Goal: Task Accomplishment & Management: Manage account settings

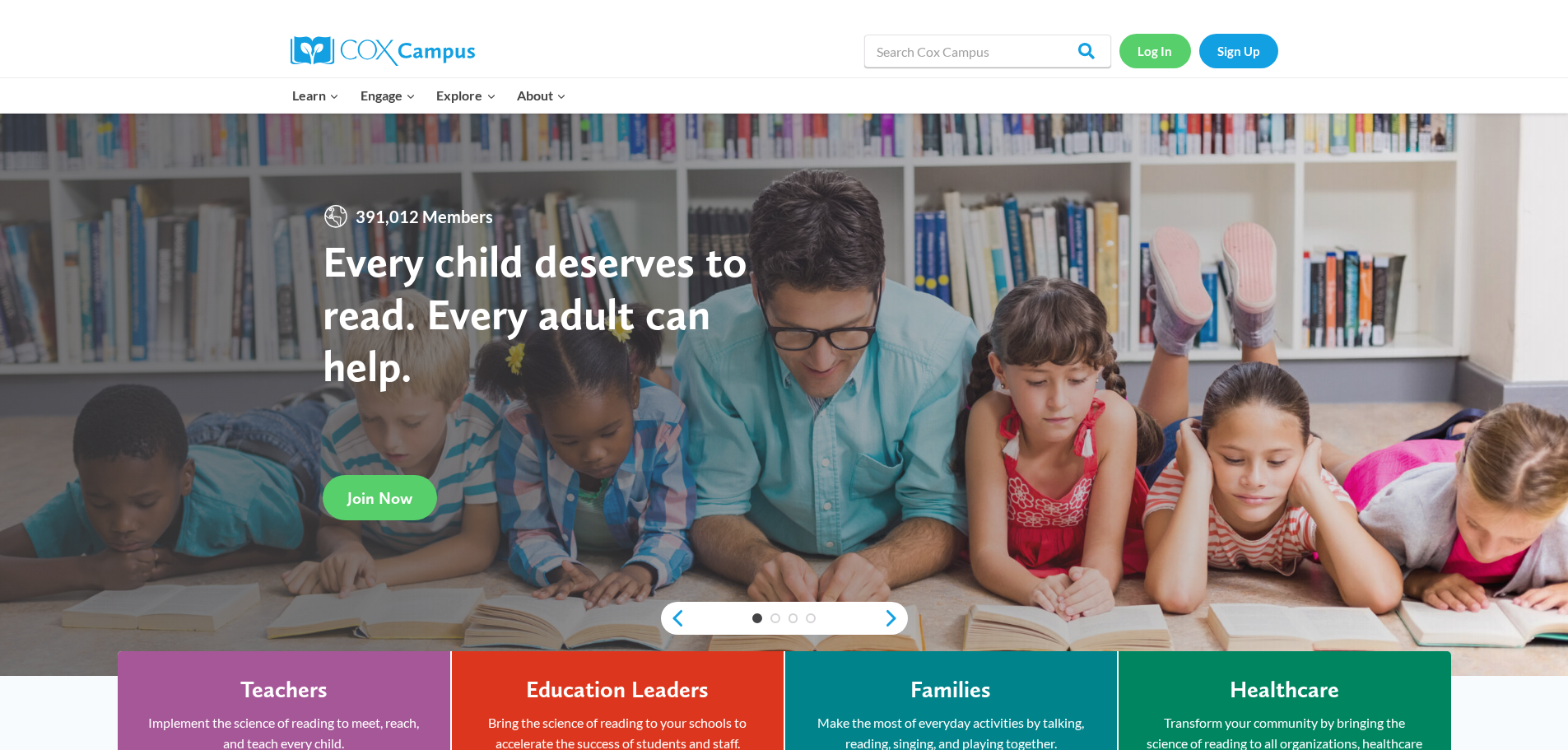
click at [1153, 47] on link "Log In" at bounding box center [1155, 50] width 72 height 33
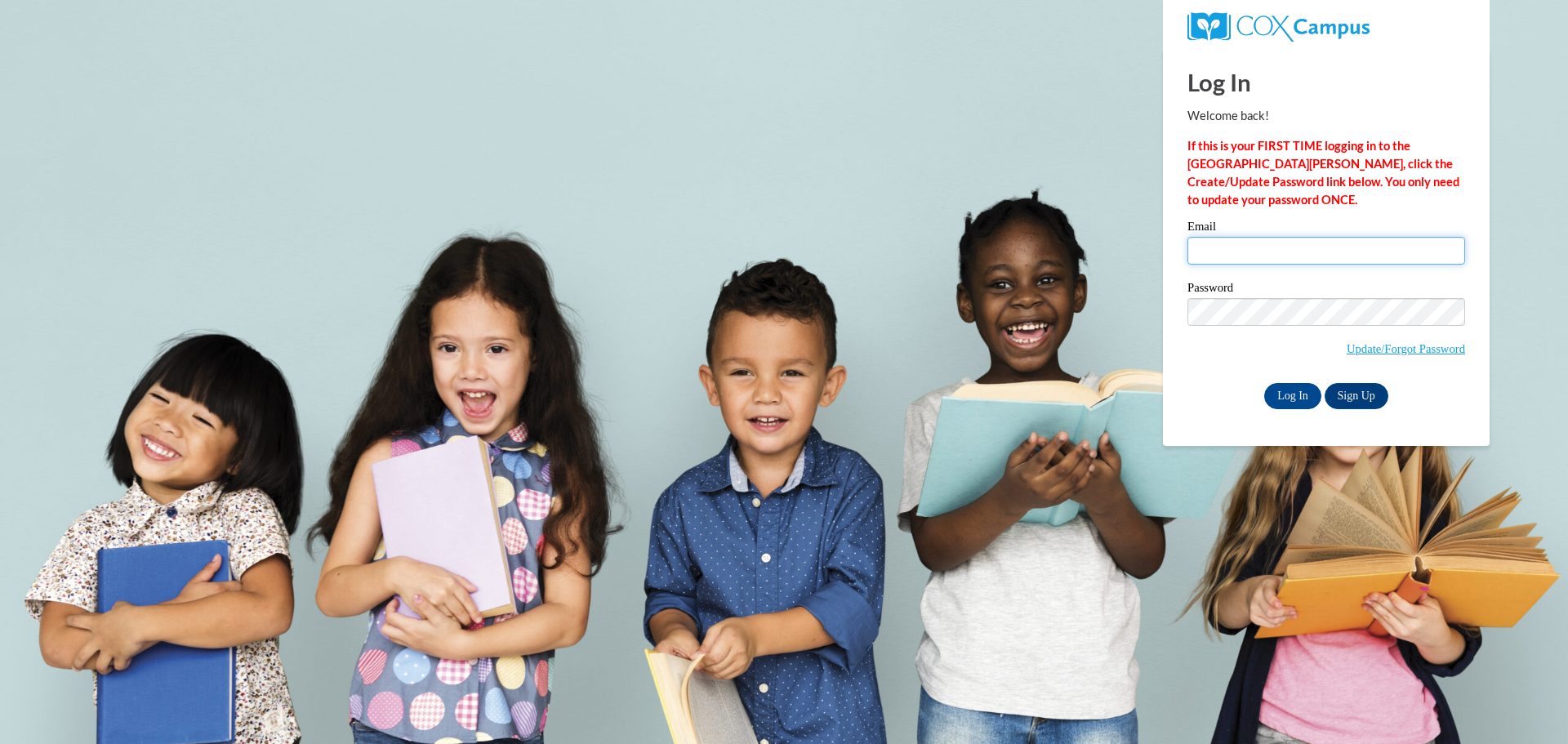
click at [1239, 254] on input "Email" at bounding box center [1326, 250] width 277 height 27
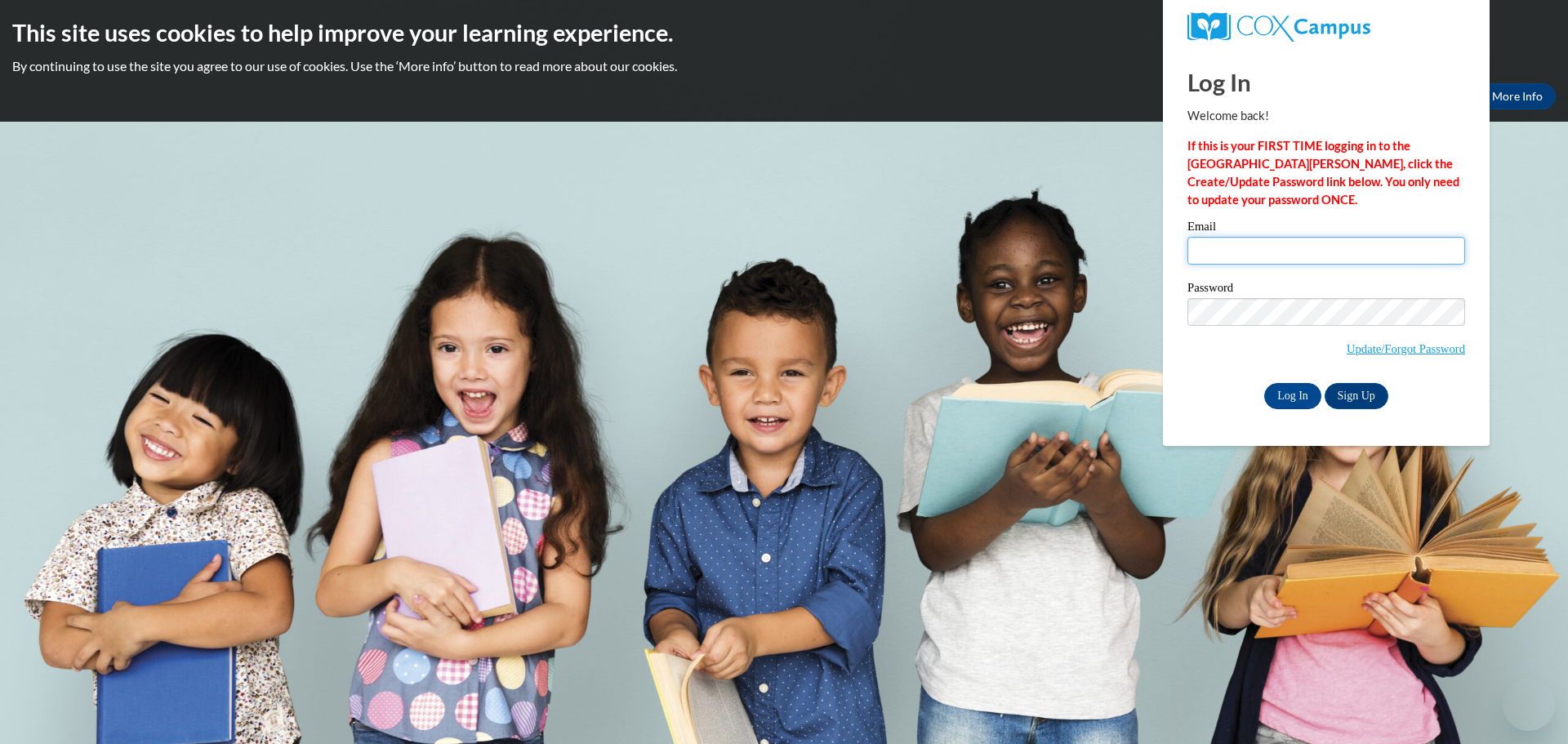
type input "vwilson@starkvillesd.com"
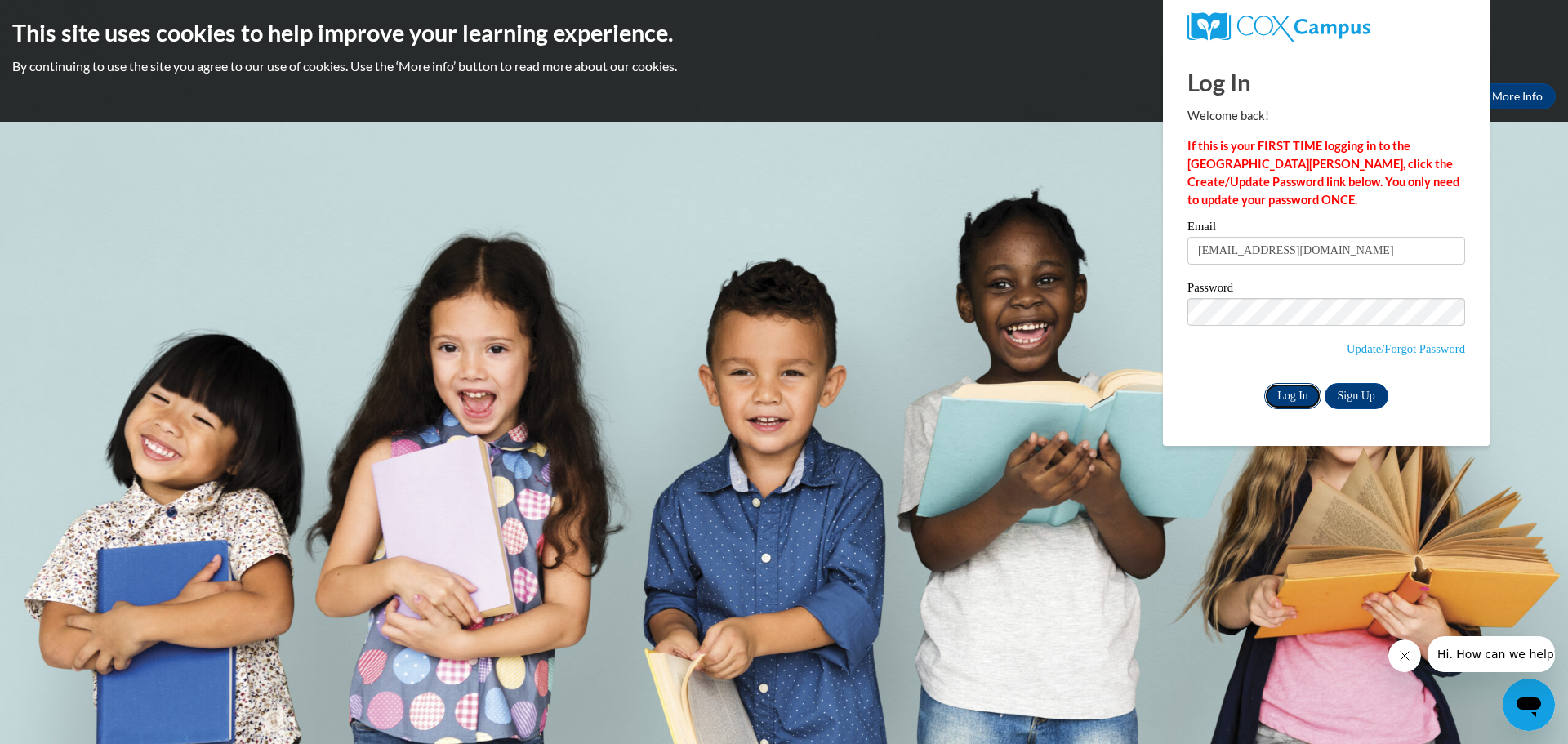
click at [1294, 398] on input "Log In" at bounding box center [1293, 397] width 57 height 27
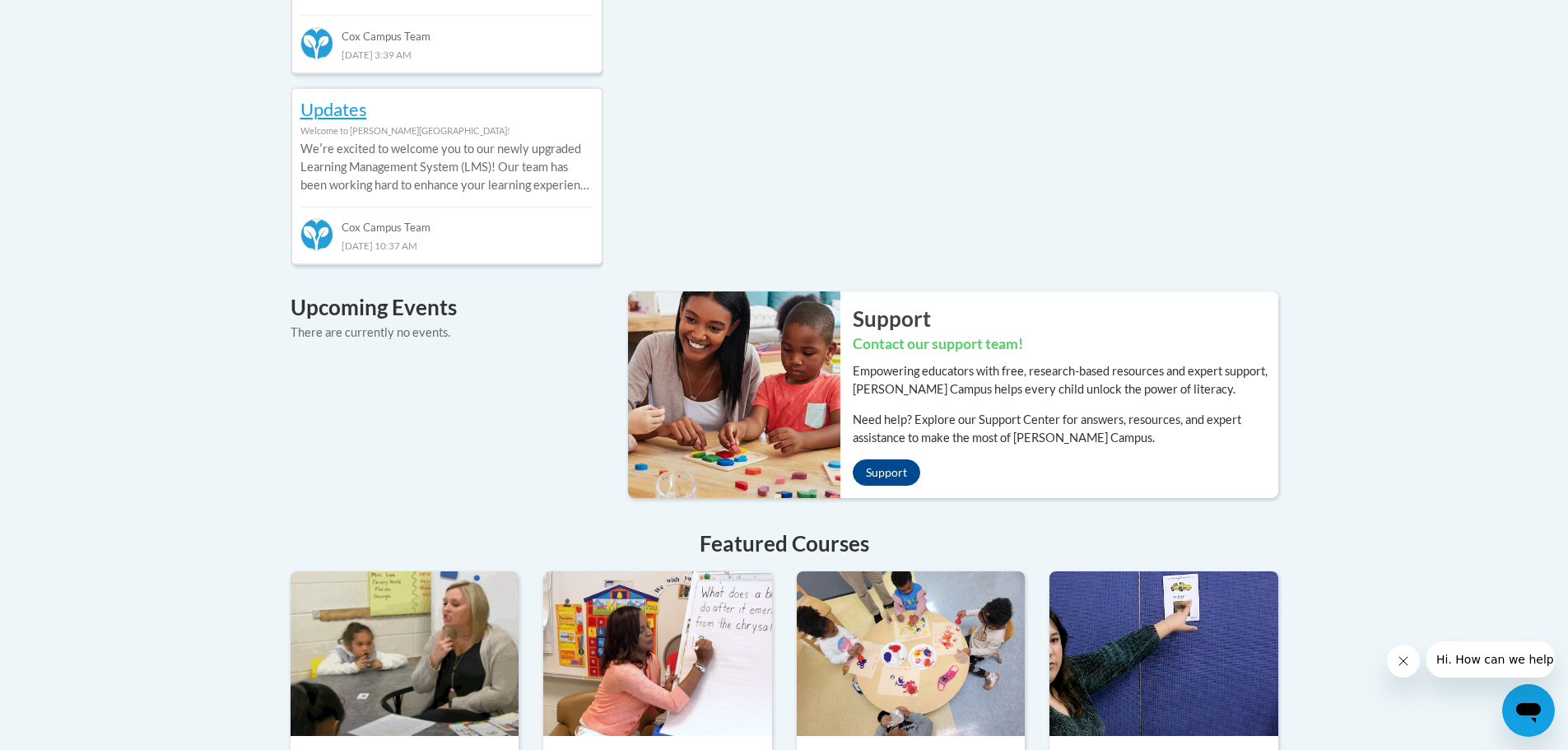
scroll to position [1201, 0]
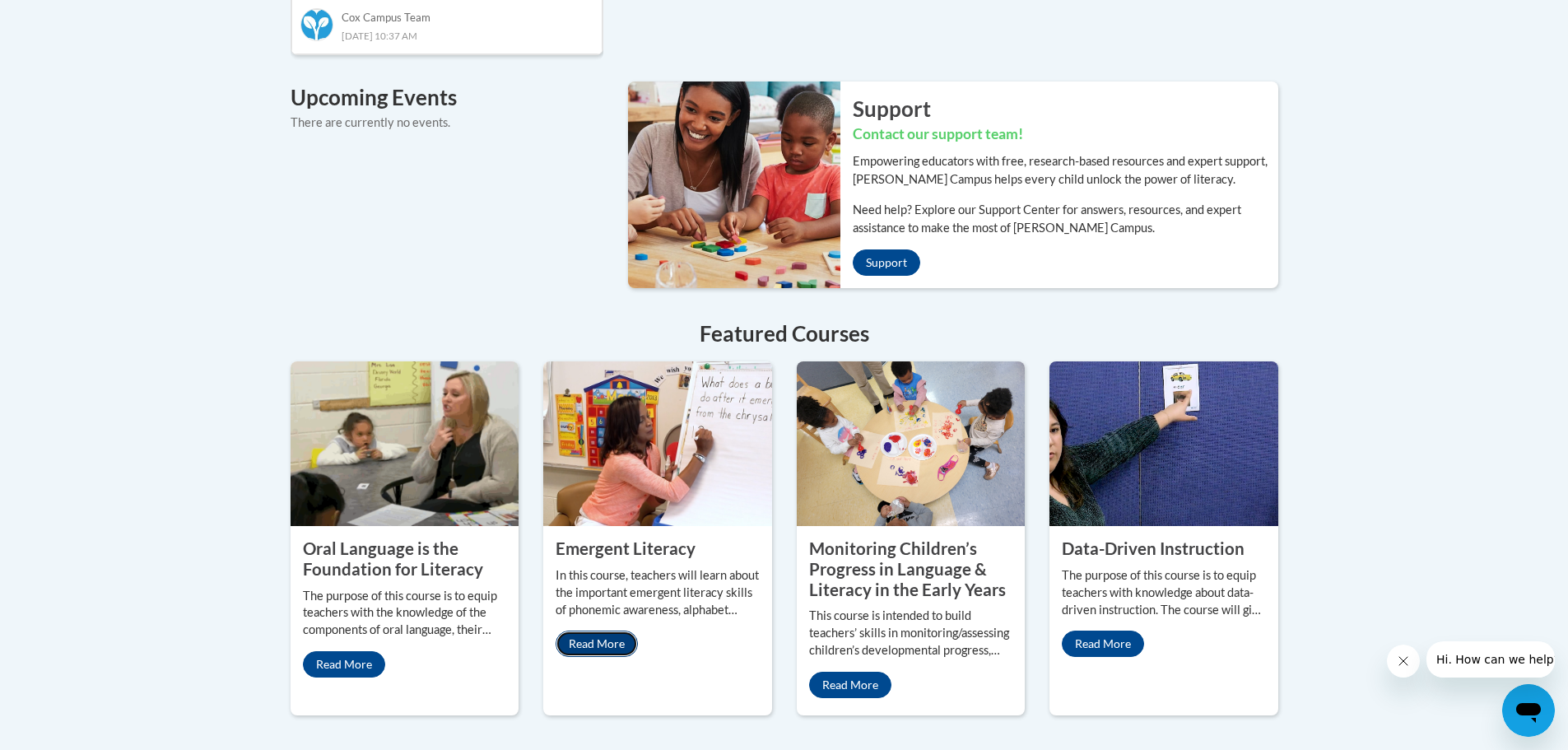
click at [620, 631] on link "Read More" at bounding box center [597, 644] width 82 height 27
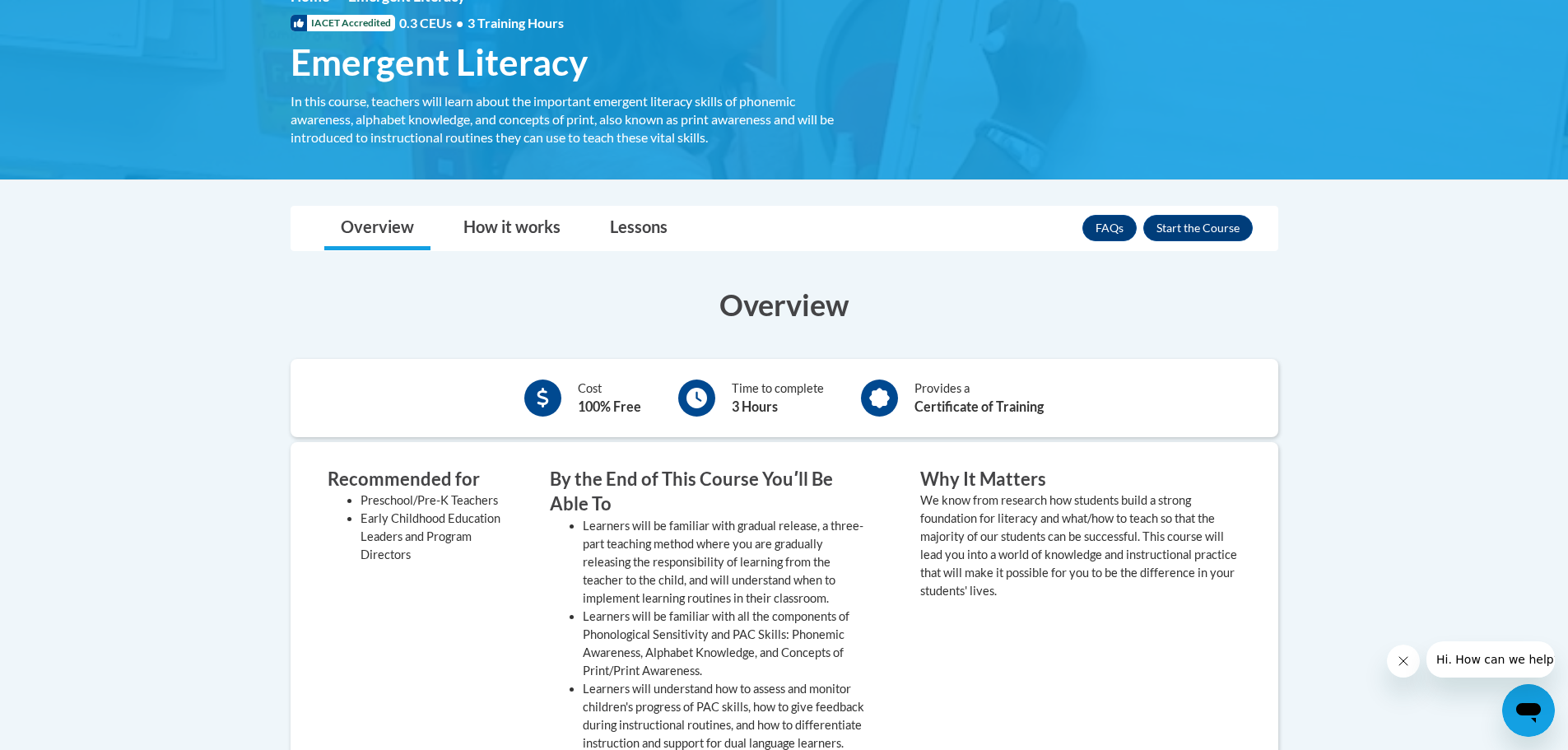
scroll to position [247, 0]
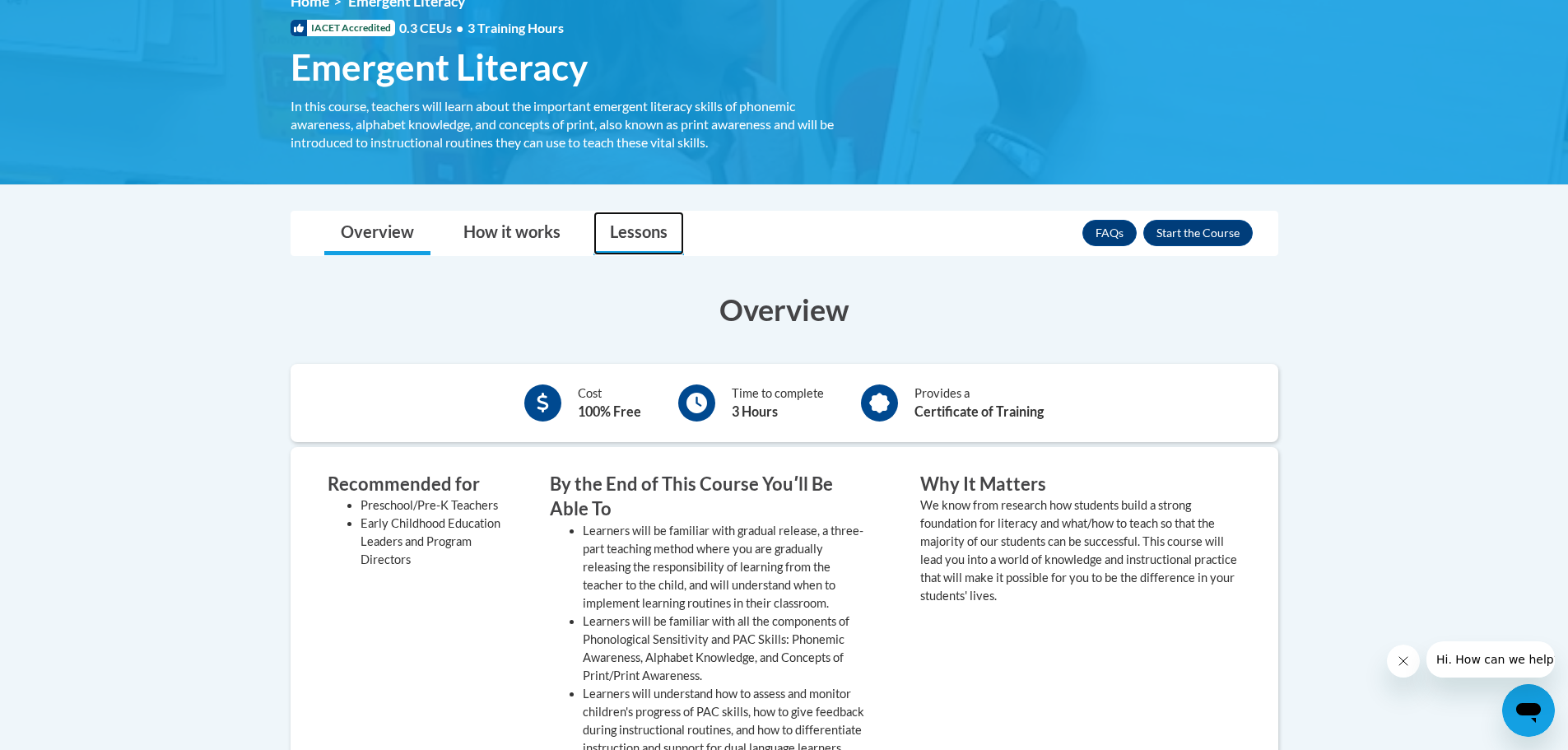
click at [635, 228] on link "Lessons" at bounding box center [638, 234] width 91 height 44
